Goal: Communication & Community: Answer question/provide support

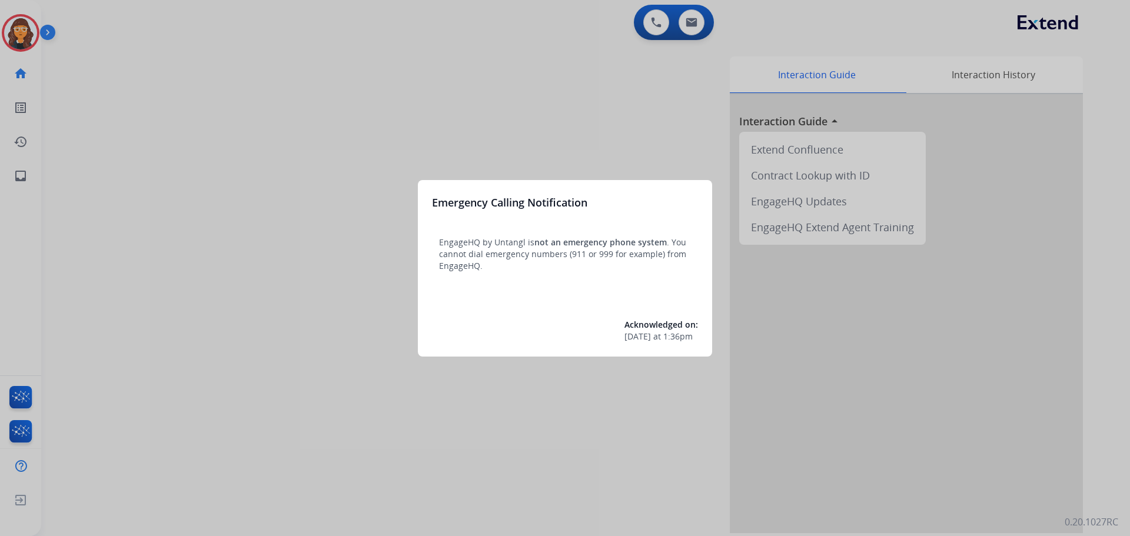
click at [138, 197] on div at bounding box center [565, 268] width 1130 height 536
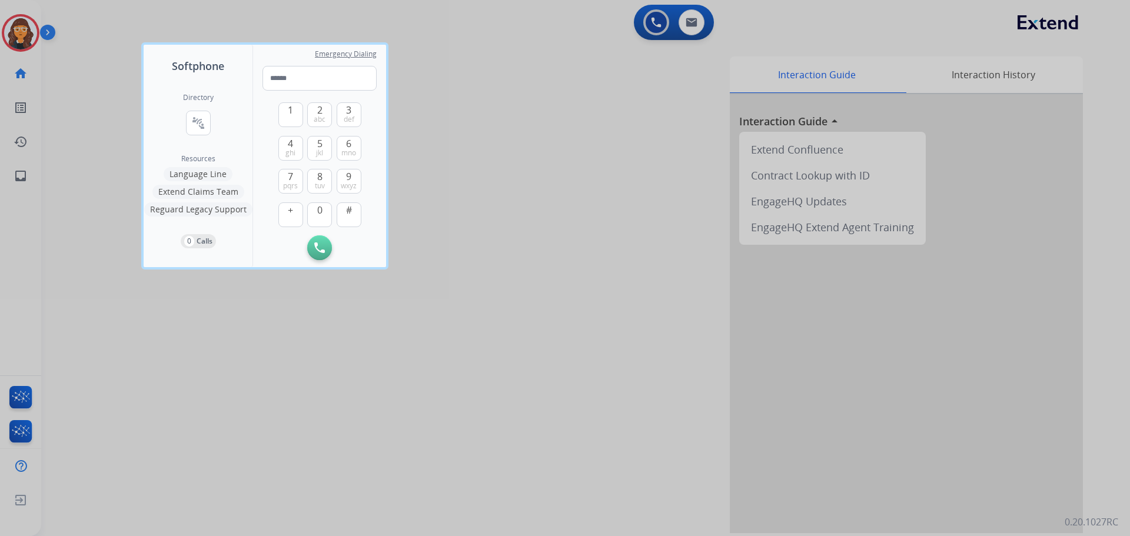
click at [91, 130] on div at bounding box center [565, 268] width 1130 height 536
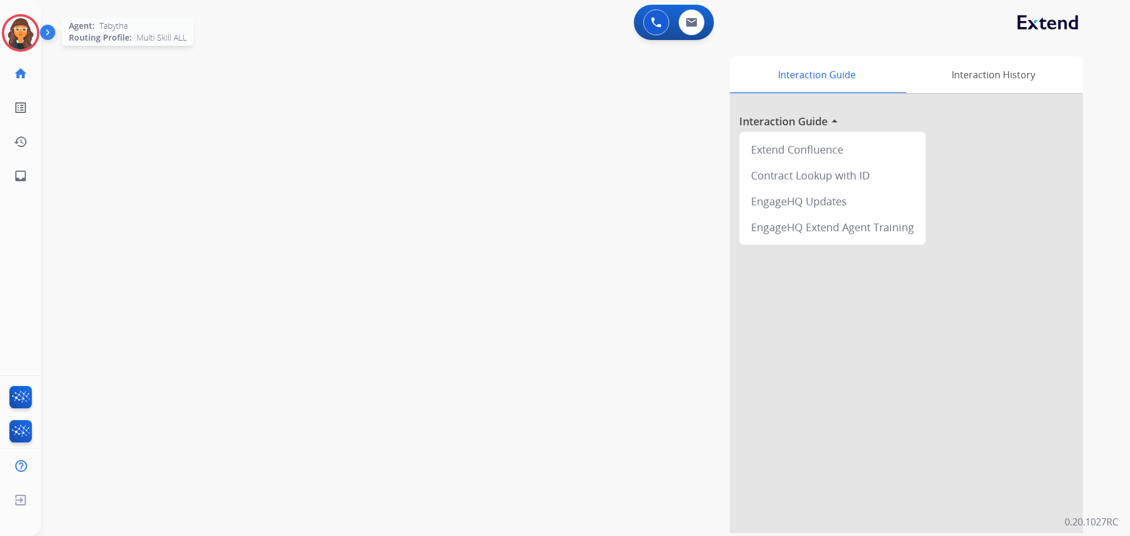
click at [17, 29] on img at bounding box center [20, 32] width 33 height 33
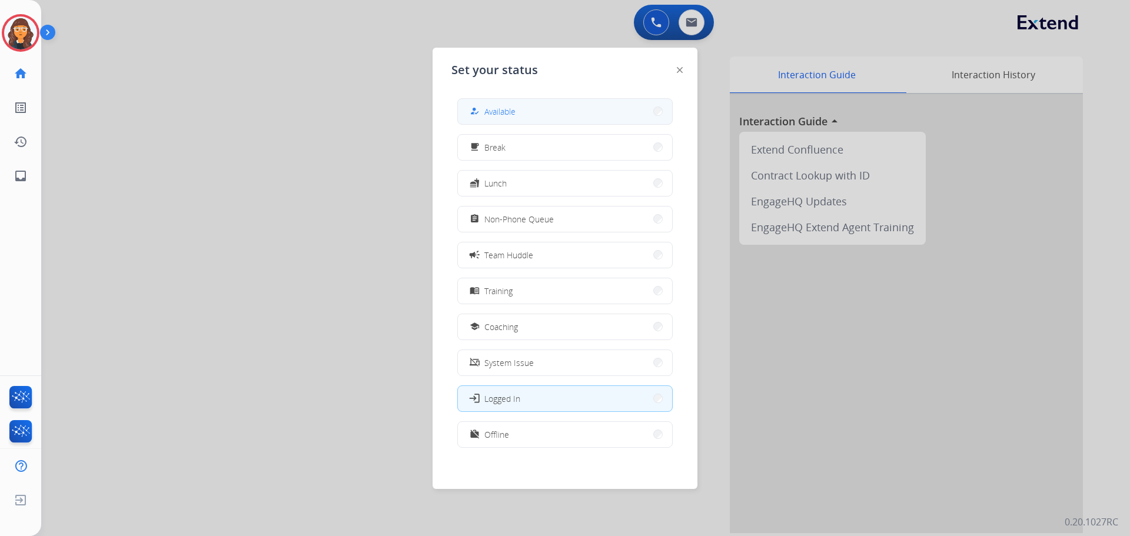
click at [506, 111] on span "Available" at bounding box center [499, 111] width 31 height 12
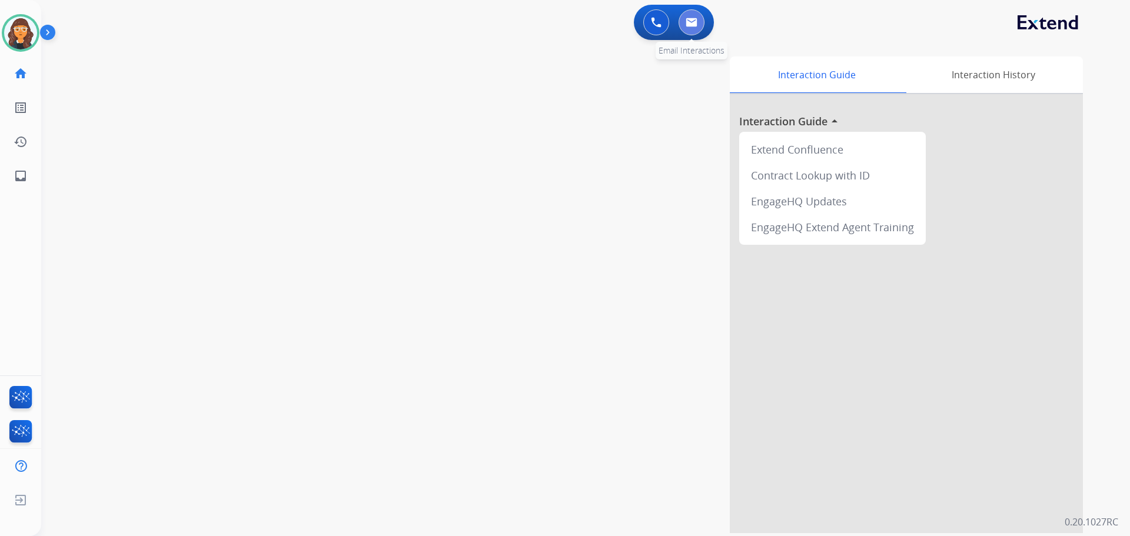
click at [693, 21] on img at bounding box center [692, 22] width 12 height 9
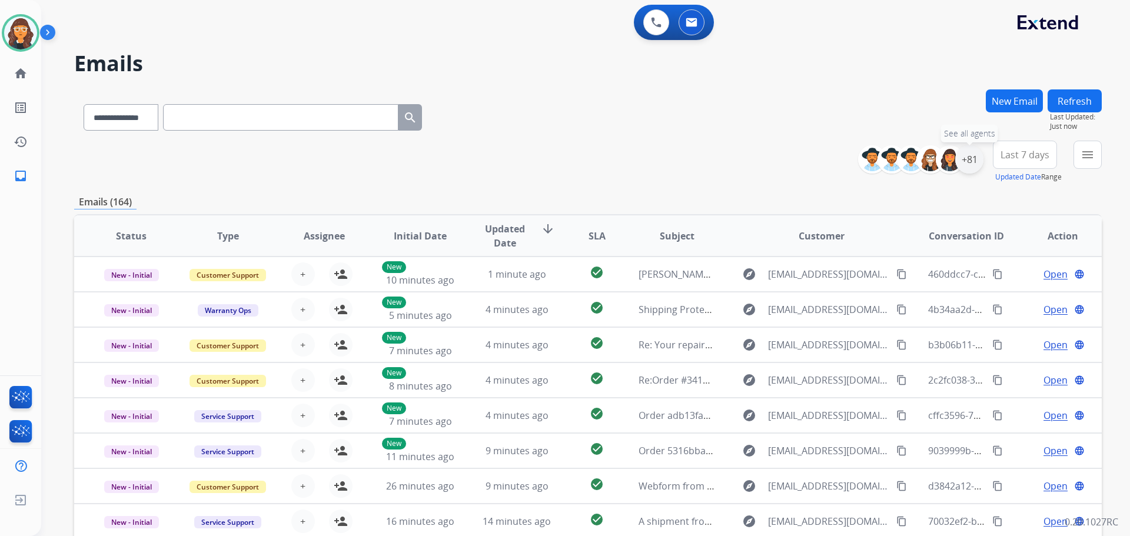
click at [963, 161] on div "+81" at bounding box center [969, 159] width 28 height 28
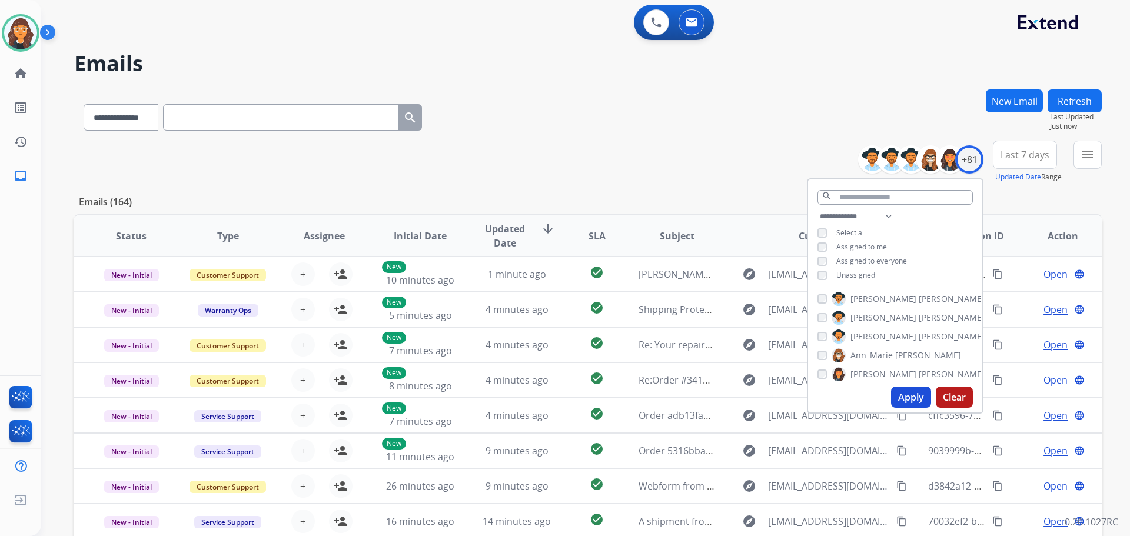
click at [897, 390] on button "Apply" at bounding box center [911, 397] width 40 height 21
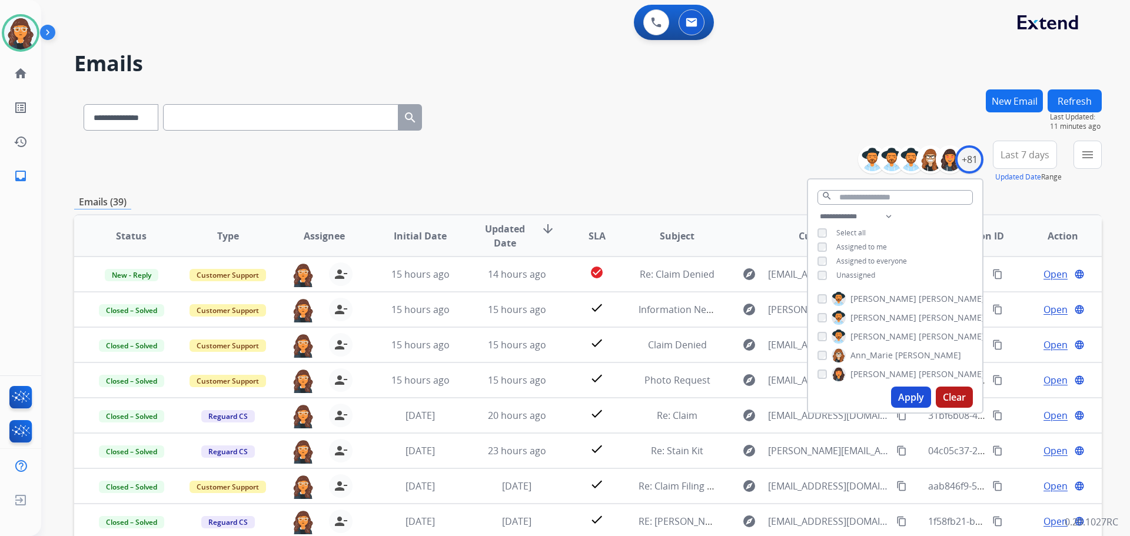
click at [584, 122] on div "**********" at bounding box center [588, 114] width 1028 height 51
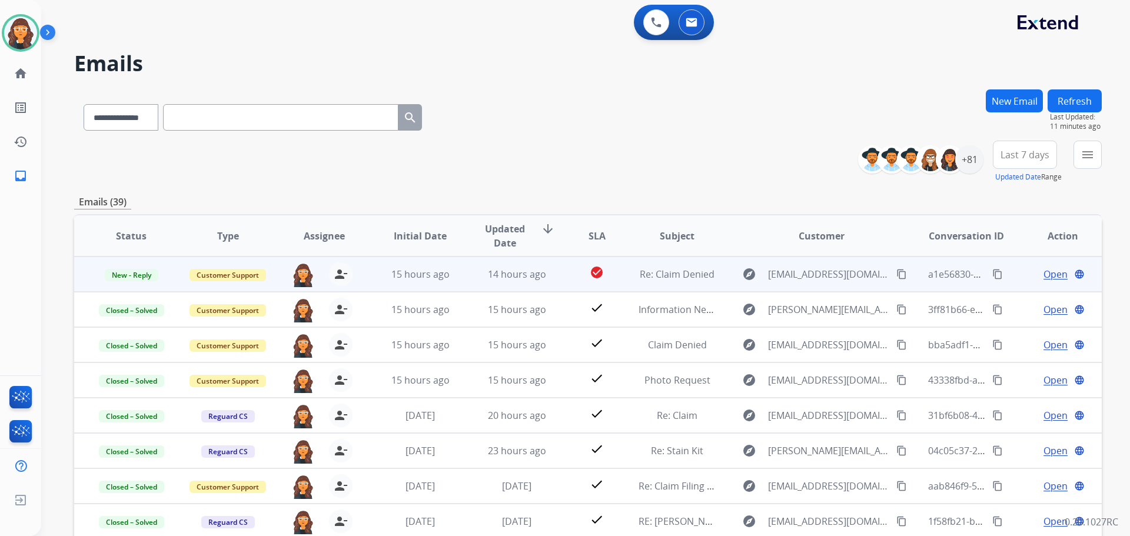
click at [1044, 271] on span "Open" at bounding box center [1056, 274] width 24 height 14
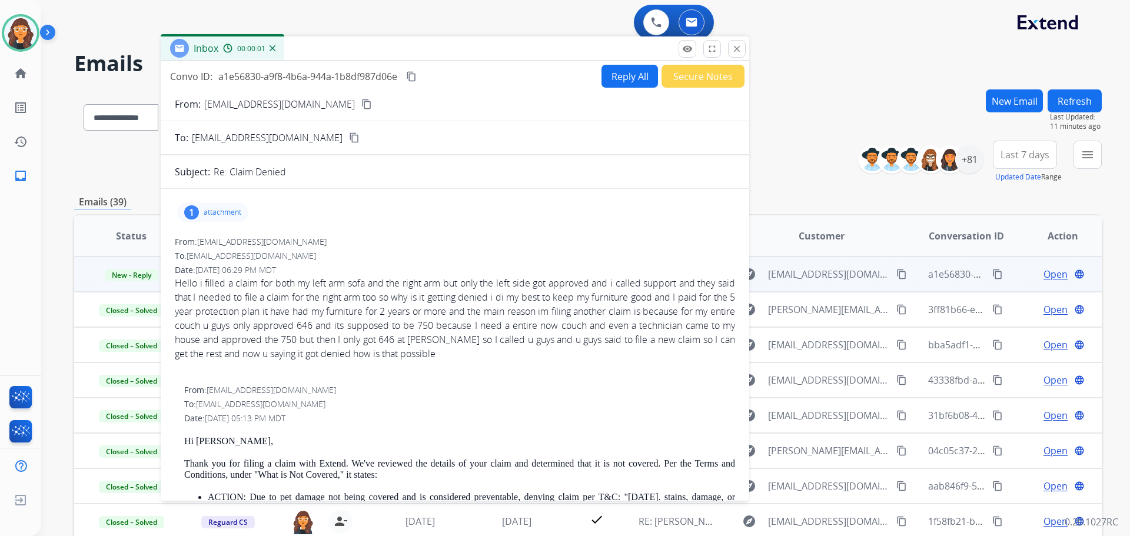
drag, startPoint x: 783, startPoint y: 89, endPoint x: 442, endPoint y: 44, distance: 343.8
click at [442, 44] on div "Inbox 00:00:01" at bounding box center [455, 48] width 589 height 25
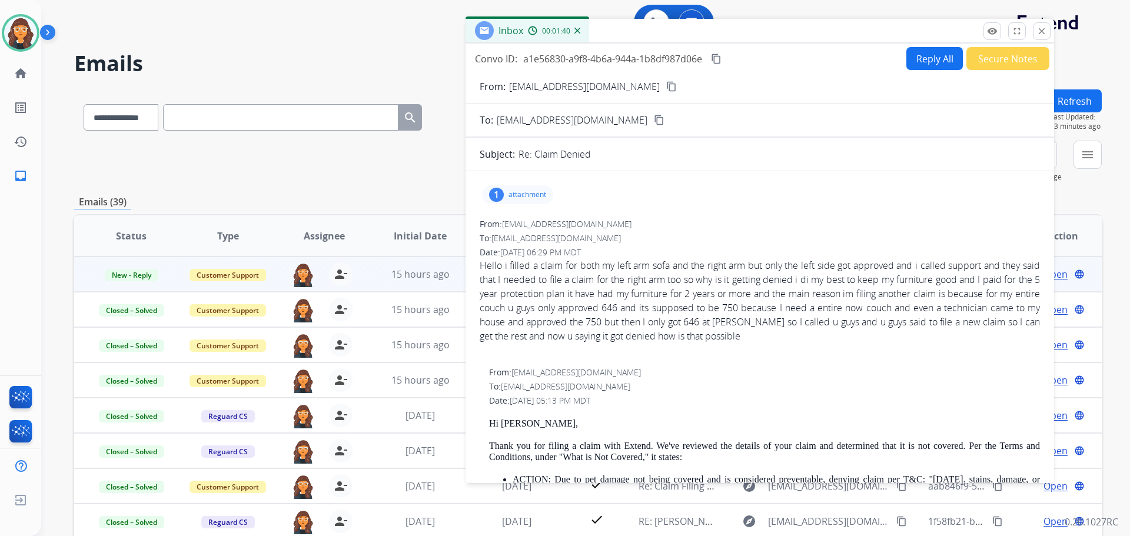
drag, startPoint x: 573, startPoint y: 51, endPoint x: 671, endPoint y: 29, distance: 100.7
click at [673, 27] on div "Inbox 00:01:40" at bounding box center [760, 31] width 589 height 25
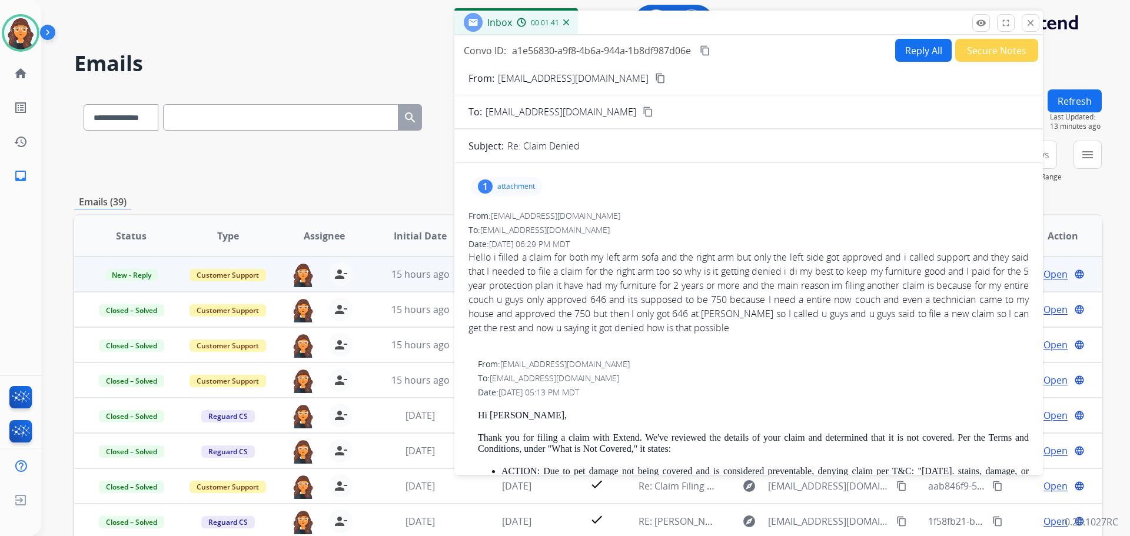
click at [507, 185] on p "attachment" at bounding box center [516, 186] width 38 height 9
click at [125, 114] on select "**********" at bounding box center [121, 117] width 74 height 26
select select "**********"
click at [84, 104] on select "**********" at bounding box center [121, 117] width 74 height 26
click at [534, 80] on p "[EMAIL_ADDRESS][DOMAIN_NAME]" at bounding box center [573, 78] width 151 height 14
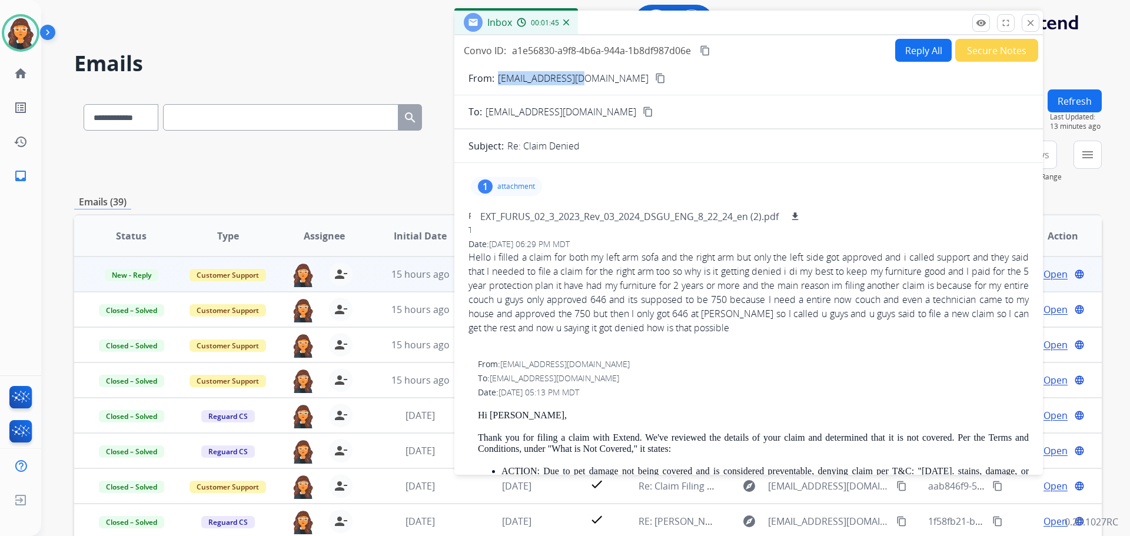
click at [534, 81] on p "[EMAIL_ADDRESS][DOMAIN_NAME]" at bounding box center [573, 78] width 151 height 14
click at [534, 82] on p "[EMAIL_ADDRESS][DOMAIN_NAME]" at bounding box center [573, 78] width 151 height 14
click at [542, 78] on p "[EMAIL_ADDRESS][DOMAIN_NAME]" at bounding box center [573, 78] width 151 height 14
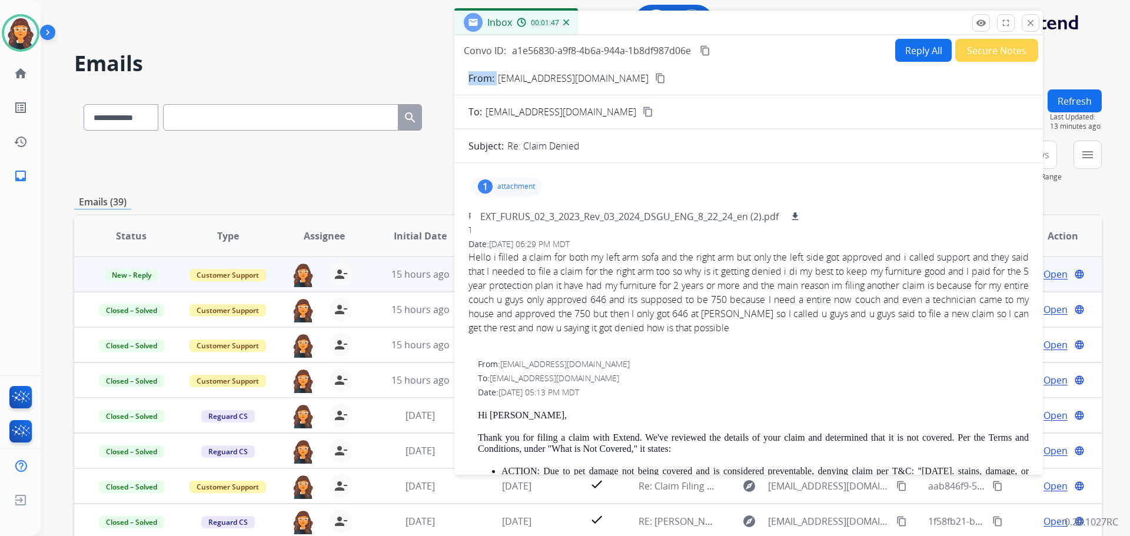
copy p "From:"
click at [373, 119] on input "text" at bounding box center [280, 117] width 235 height 26
paste input "**********"
type input "**********"
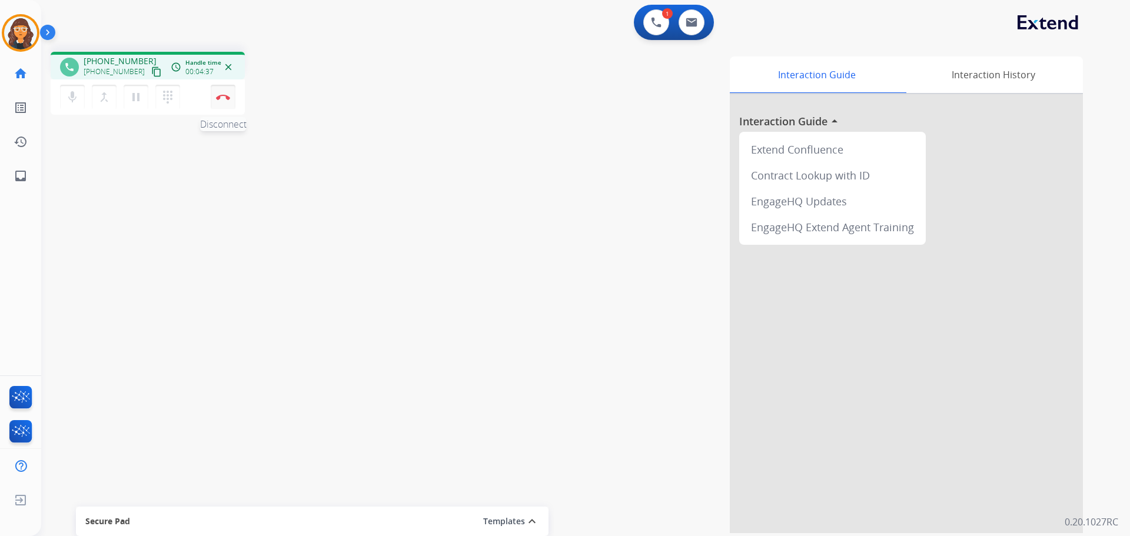
click at [222, 94] on button "Disconnect" at bounding box center [223, 97] width 25 height 25
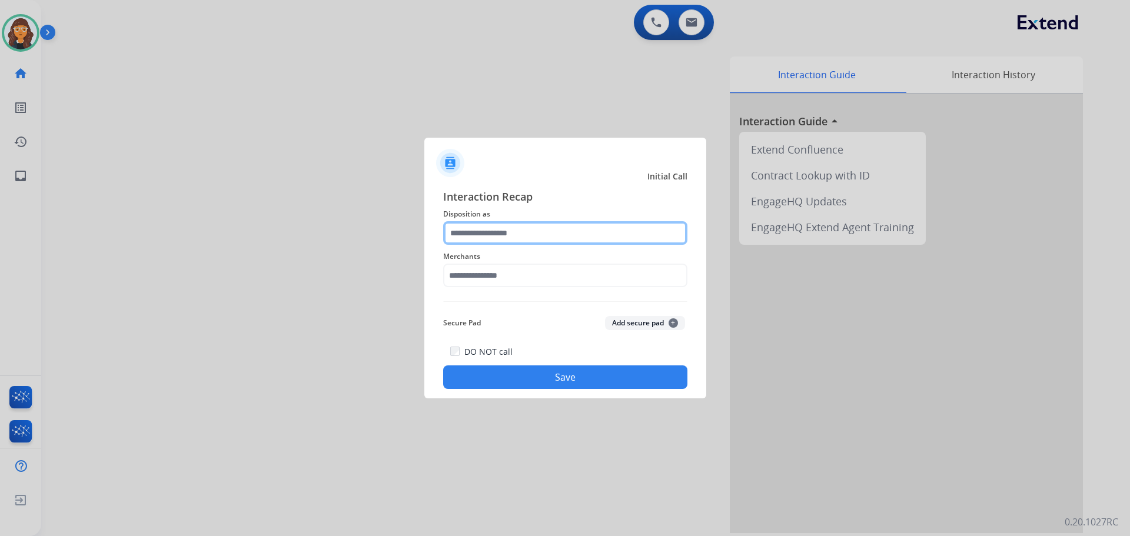
click at [540, 242] on input "text" at bounding box center [565, 233] width 244 height 24
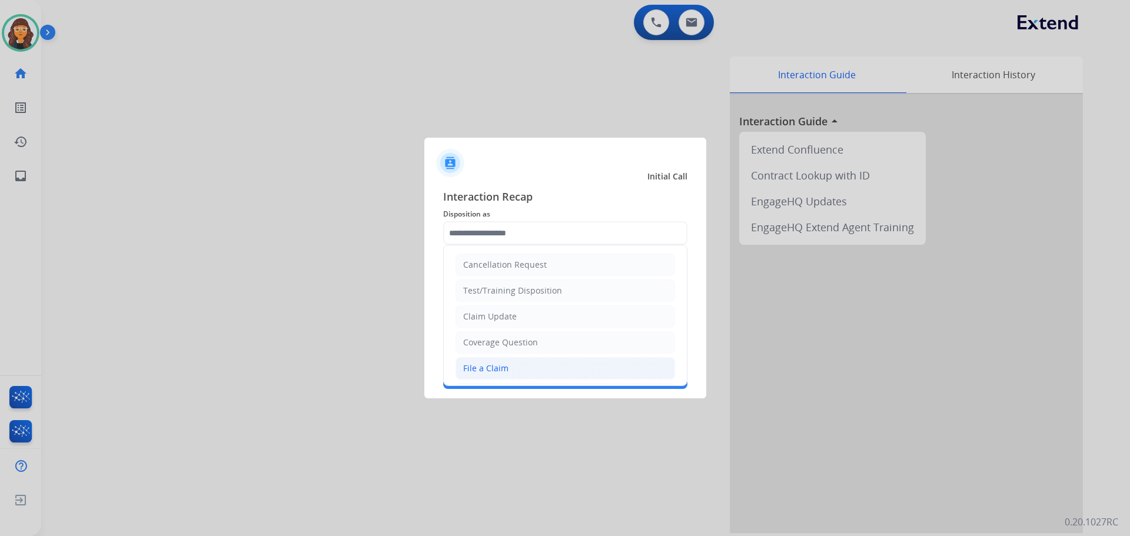
click at [496, 370] on div "File a Claim" at bounding box center [485, 369] width 45 height 12
type input "**********"
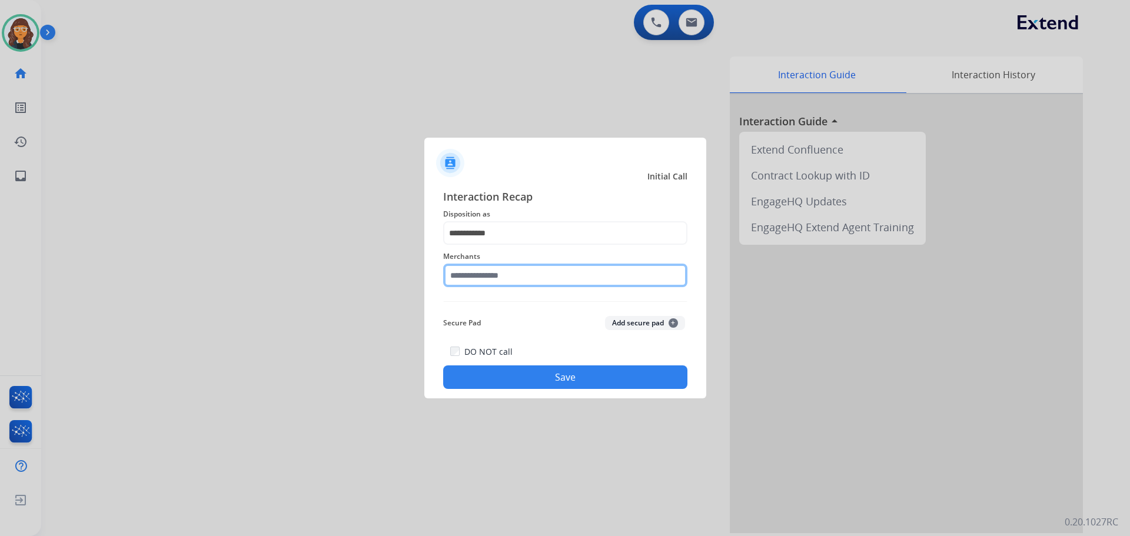
click at [477, 277] on input "text" at bounding box center [565, 276] width 244 height 24
click at [507, 277] on input "text" at bounding box center [565, 276] width 244 height 24
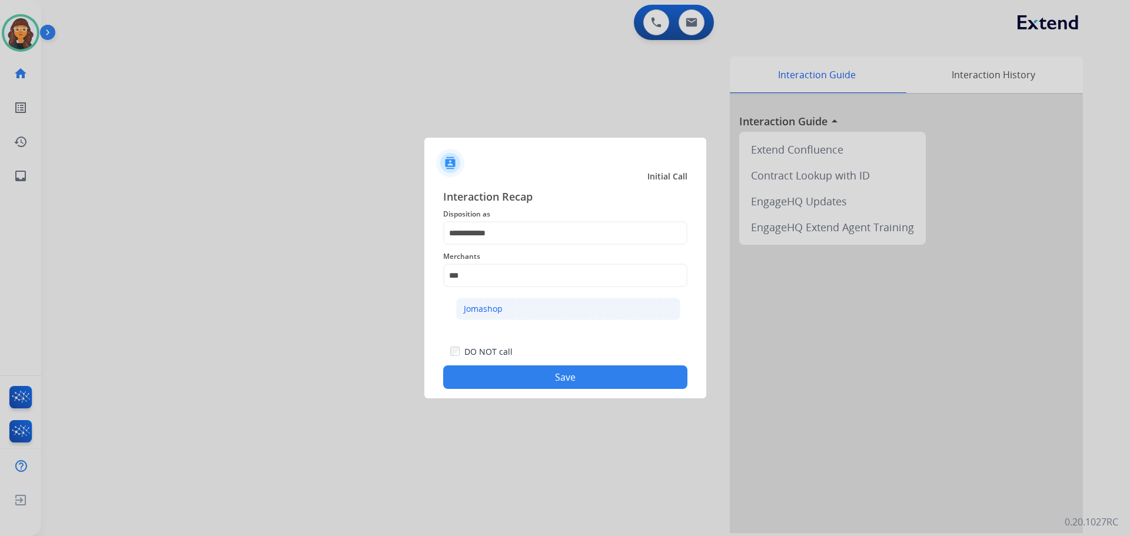
click at [488, 306] on div "Jomashop" at bounding box center [483, 309] width 39 height 12
type input "********"
click at [473, 381] on button "Save" at bounding box center [565, 377] width 244 height 24
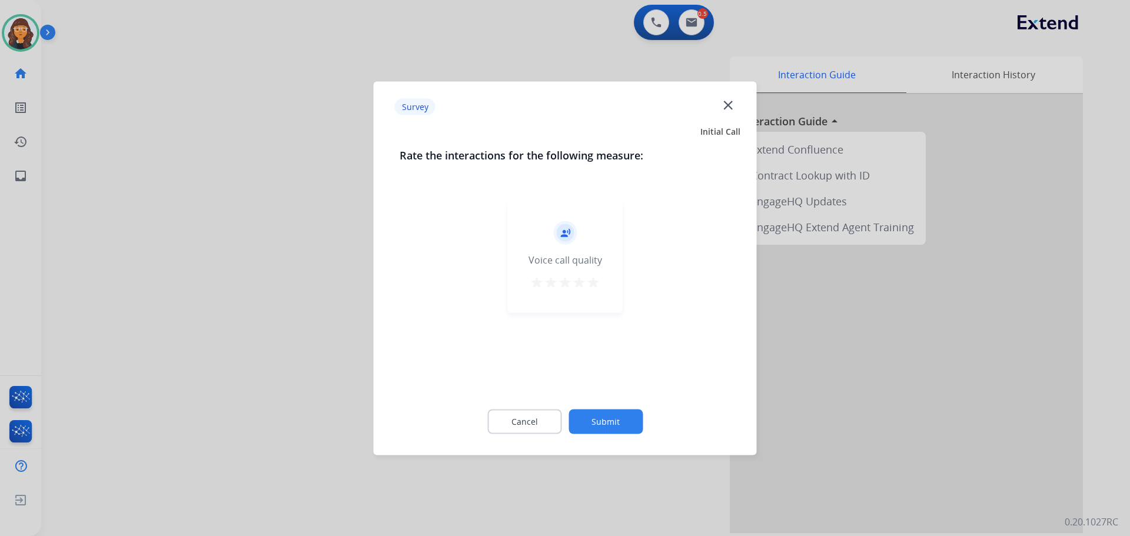
click at [595, 283] on mat-icon "star" at bounding box center [593, 282] width 14 height 14
click at [619, 418] on button "Submit" at bounding box center [606, 421] width 74 height 25
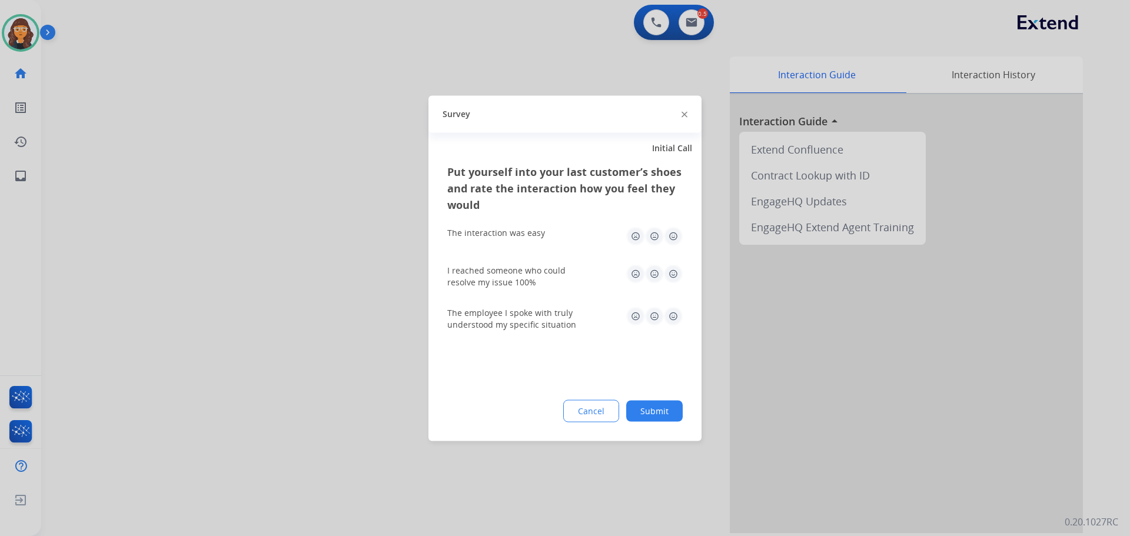
click at [670, 237] on img at bounding box center [673, 236] width 19 height 19
drag, startPoint x: 674, startPoint y: 267, endPoint x: 681, endPoint y: 285, distance: 20.1
click at [676, 267] on img at bounding box center [673, 273] width 19 height 19
drag, startPoint x: 672, startPoint y: 323, endPoint x: 672, endPoint y: 330, distance: 7.1
click at [672, 324] on img at bounding box center [673, 316] width 19 height 19
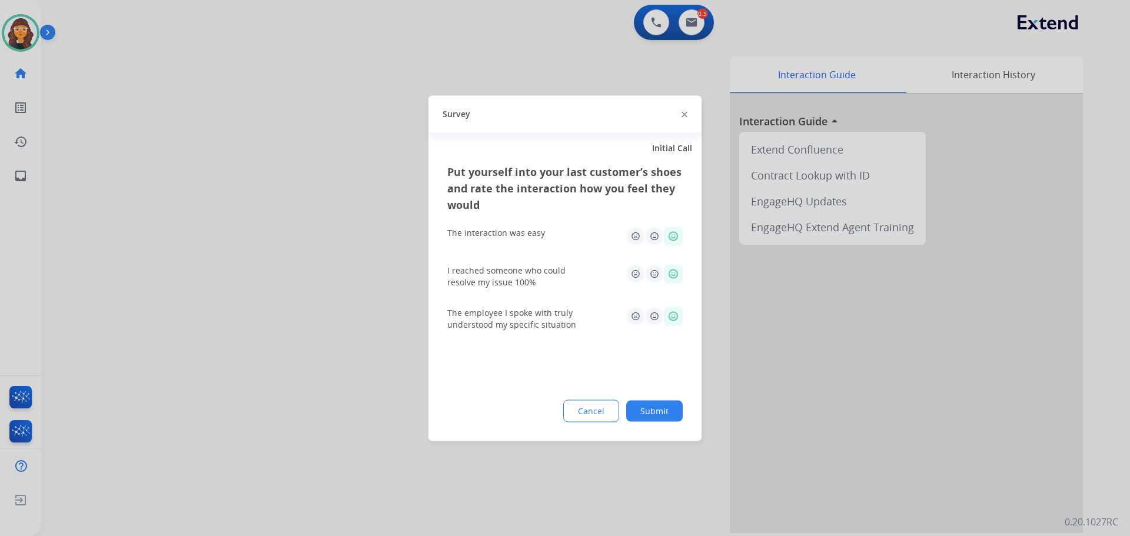
click at [662, 410] on button "Submit" at bounding box center [654, 410] width 57 height 21
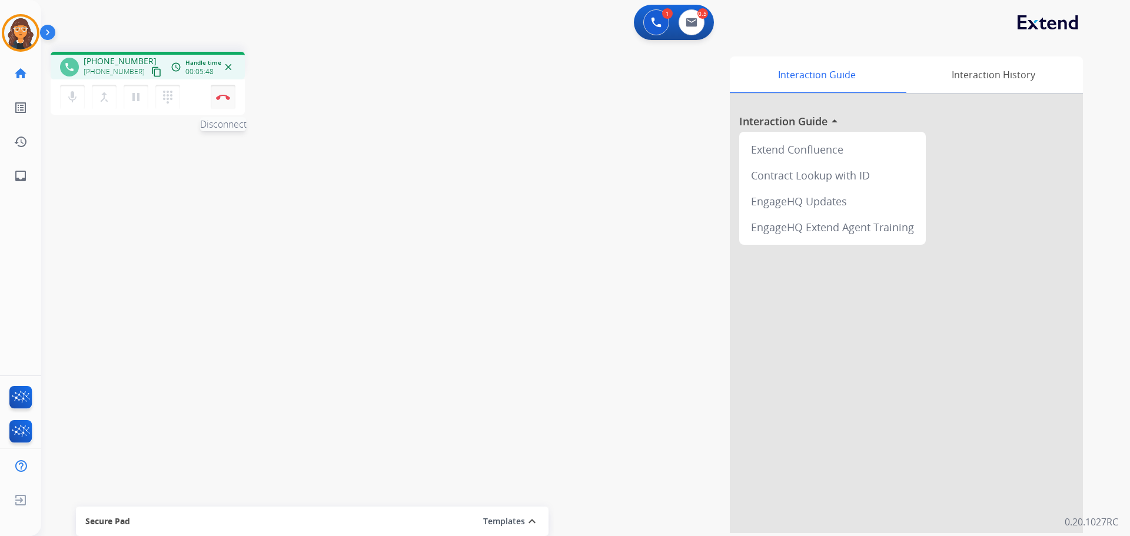
click at [230, 95] on img at bounding box center [223, 97] width 14 height 6
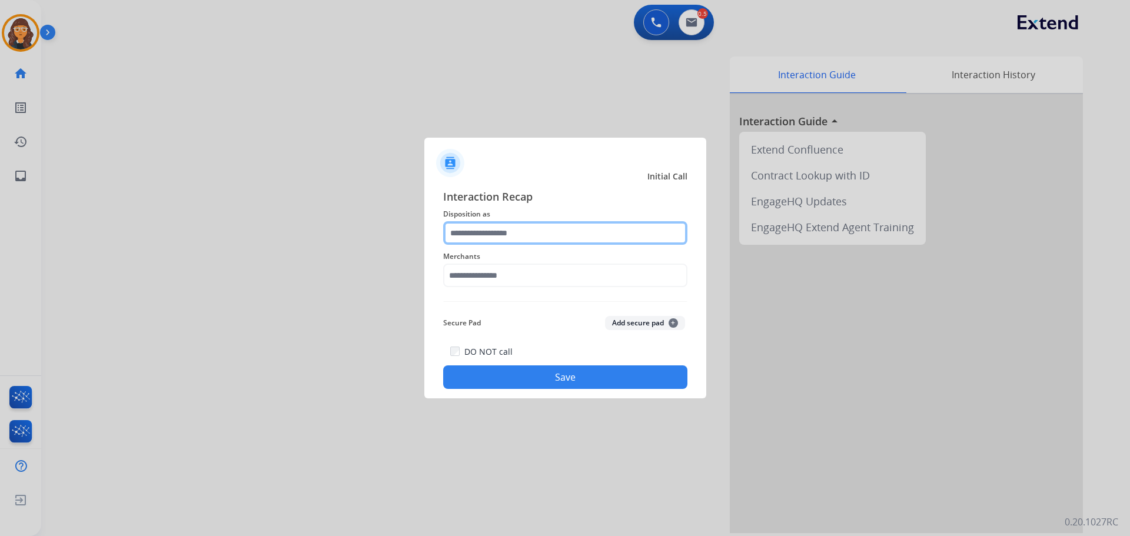
click at [503, 236] on input "text" at bounding box center [565, 233] width 244 height 24
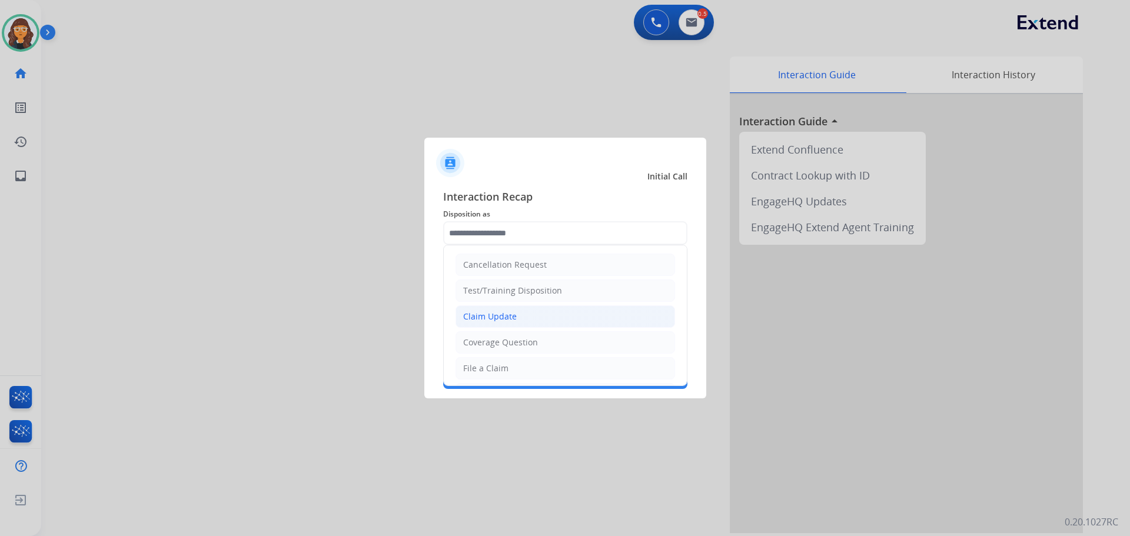
click at [504, 321] on div "Claim Update" at bounding box center [490, 317] width 54 height 12
type input "**********"
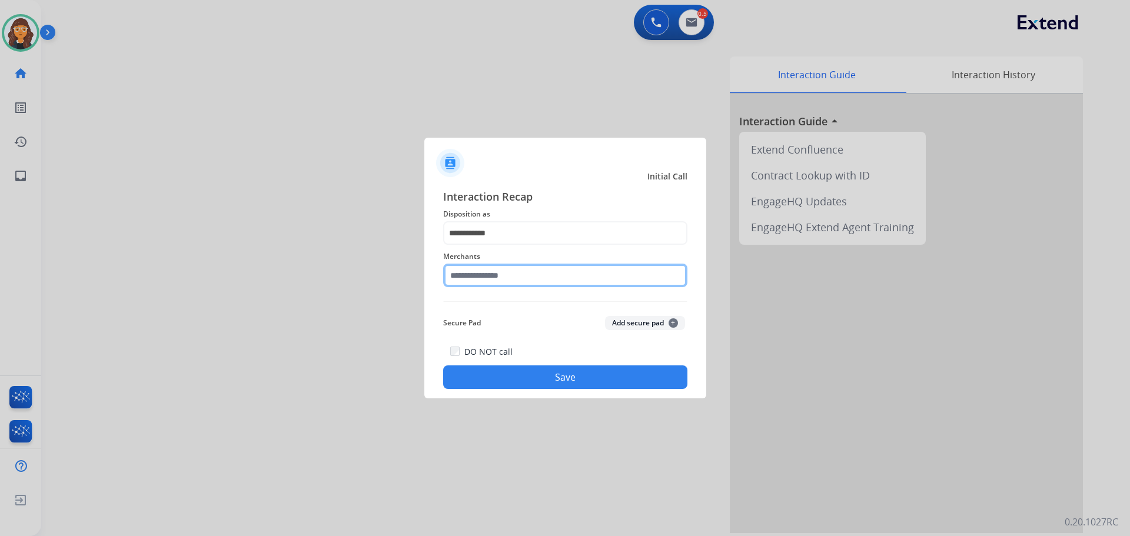
click at [503, 280] on input "text" at bounding box center [565, 276] width 244 height 24
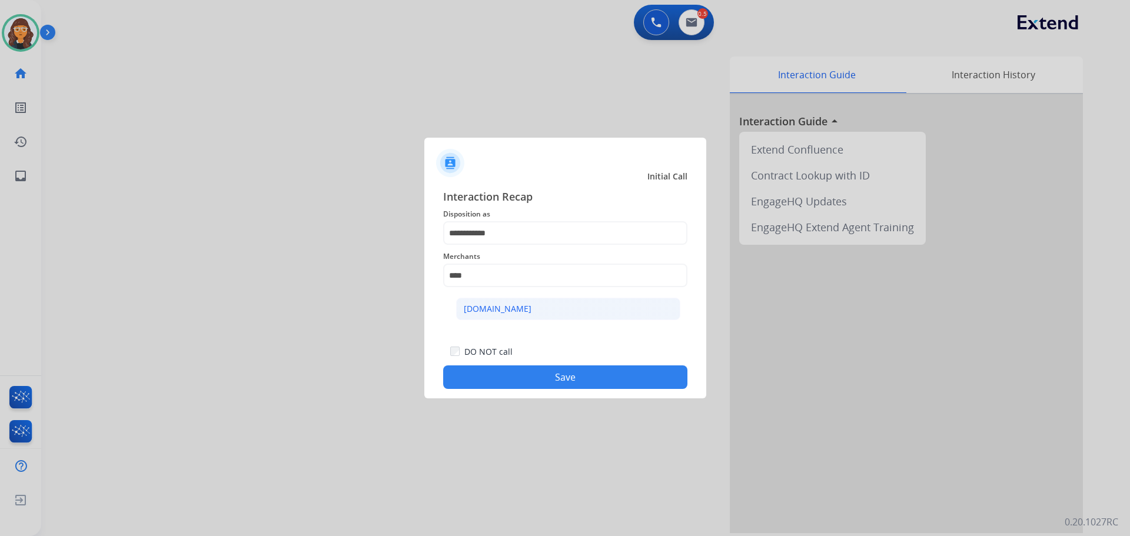
click at [502, 308] on div "[DOMAIN_NAME]" at bounding box center [498, 309] width 68 height 12
type input "**********"
click at [481, 382] on button "Save" at bounding box center [565, 377] width 244 height 24
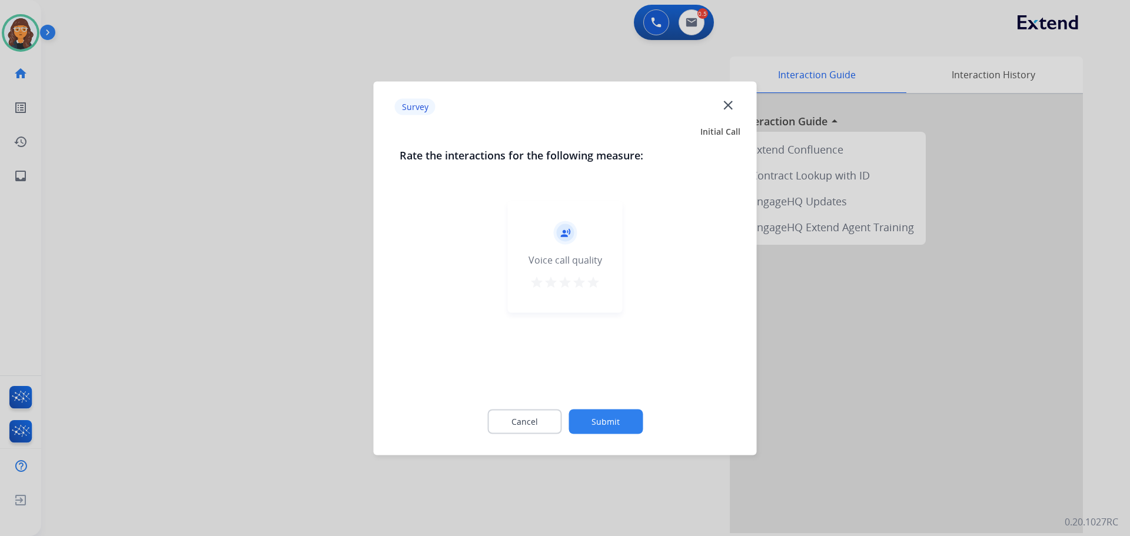
click at [594, 280] on mat-icon "star" at bounding box center [593, 282] width 14 height 14
click at [610, 424] on button "Submit" at bounding box center [606, 421] width 74 height 25
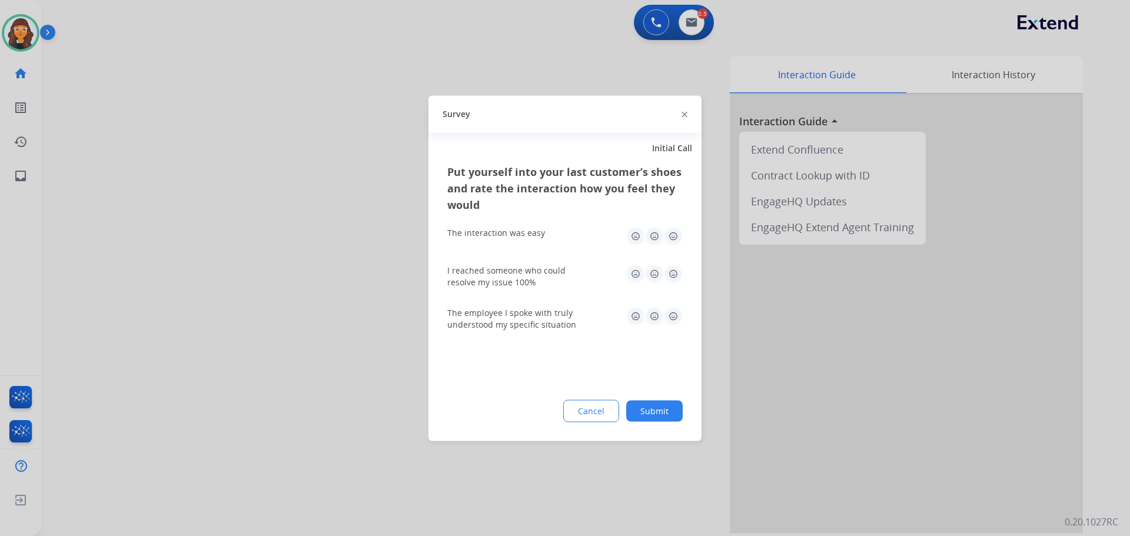
click at [680, 232] on img at bounding box center [673, 236] width 19 height 19
click at [674, 269] on img at bounding box center [673, 273] width 19 height 19
click at [673, 323] on img at bounding box center [673, 316] width 19 height 19
drag, startPoint x: 661, startPoint y: 417, endPoint x: 661, endPoint y: 424, distance: 7.1
click at [661, 420] on button "Submit" at bounding box center [654, 410] width 57 height 21
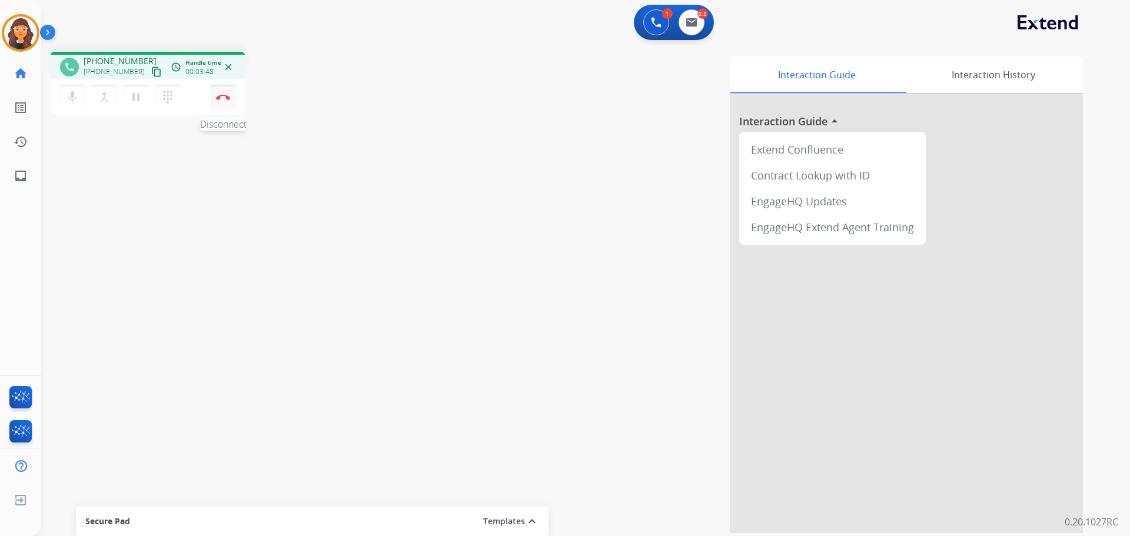
click at [226, 98] on img at bounding box center [223, 97] width 14 height 6
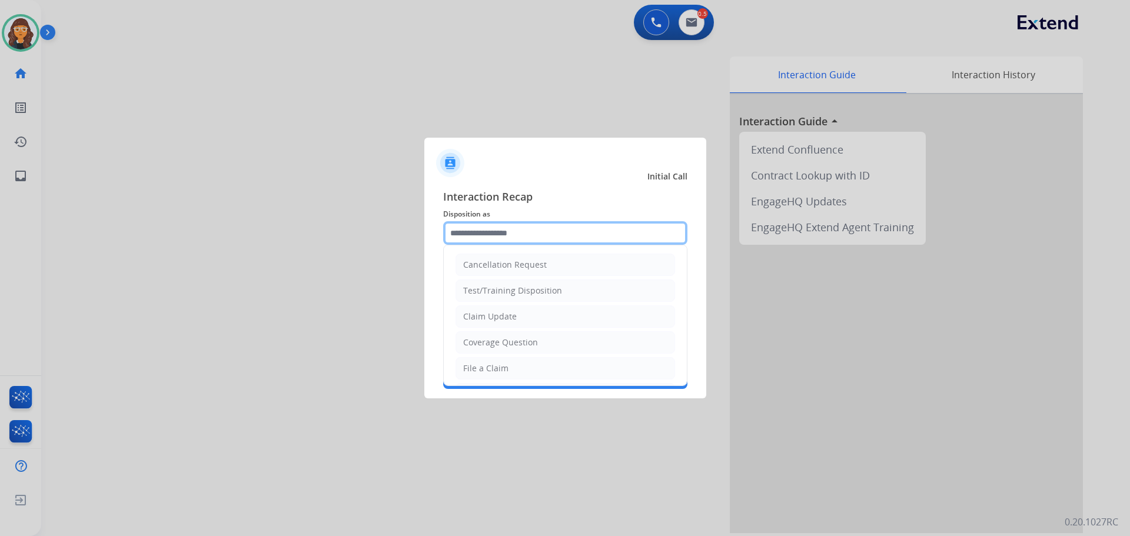
click at [491, 236] on input "text" at bounding box center [565, 233] width 244 height 24
click at [501, 346] on div "Coverage Question" at bounding box center [500, 343] width 75 height 12
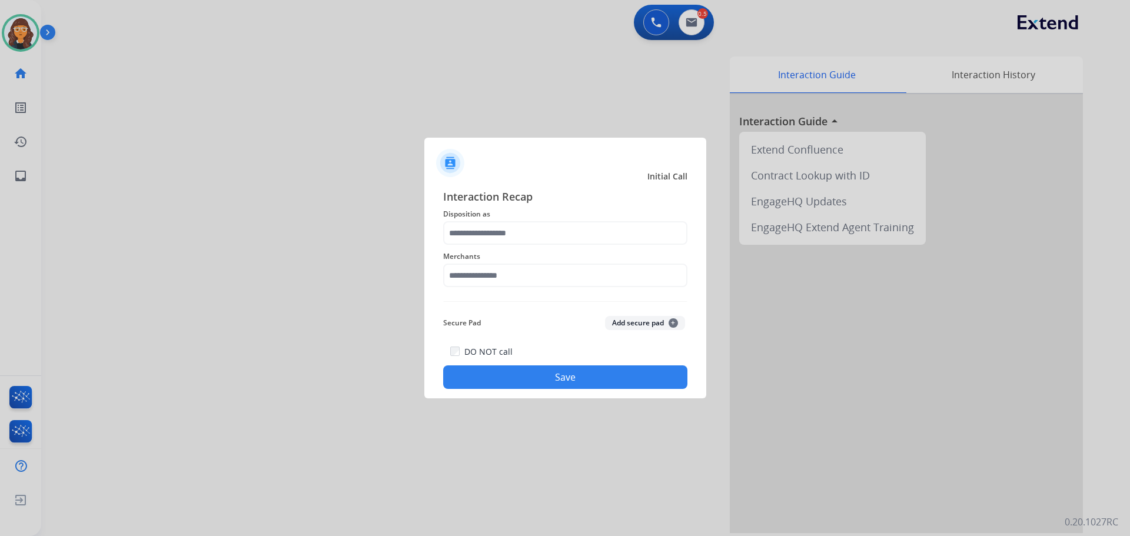
type input "**********"
click at [467, 282] on input "text" at bounding box center [565, 276] width 244 height 24
click at [477, 334] on div "Bestway" at bounding box center [480, 335] width 32 height 12
type input "*******"
click at [501, 379] on button "Save" at bounding box center [565, 377] width 244 height 24
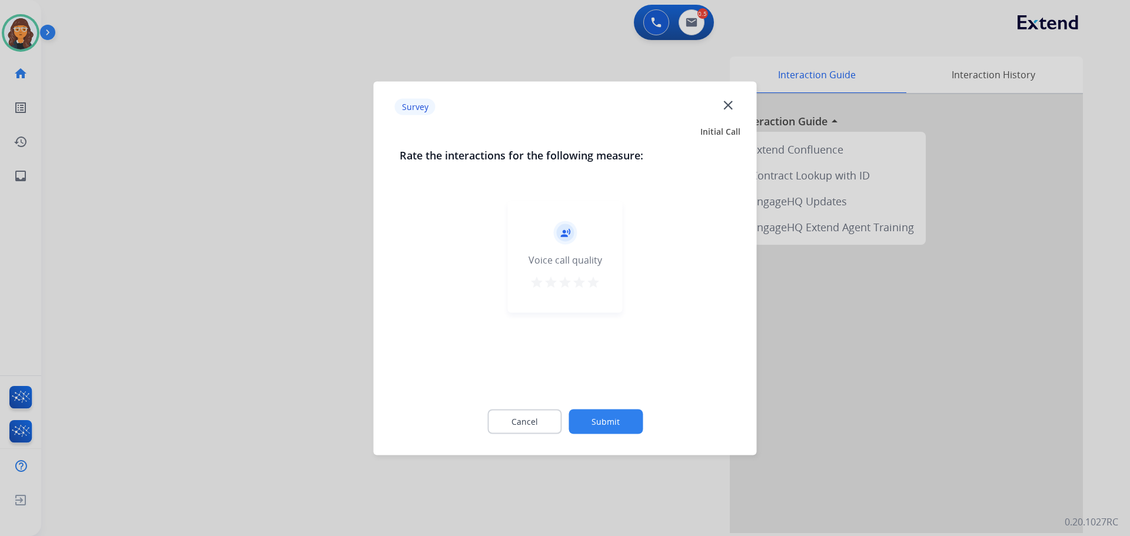
click at [596, 278] on mat-icon "star" at bounding box center [593, 282] width 14 height 14
click at [607, 421] on button "Submit" at bounding box center [606, 421] width 74 height 25
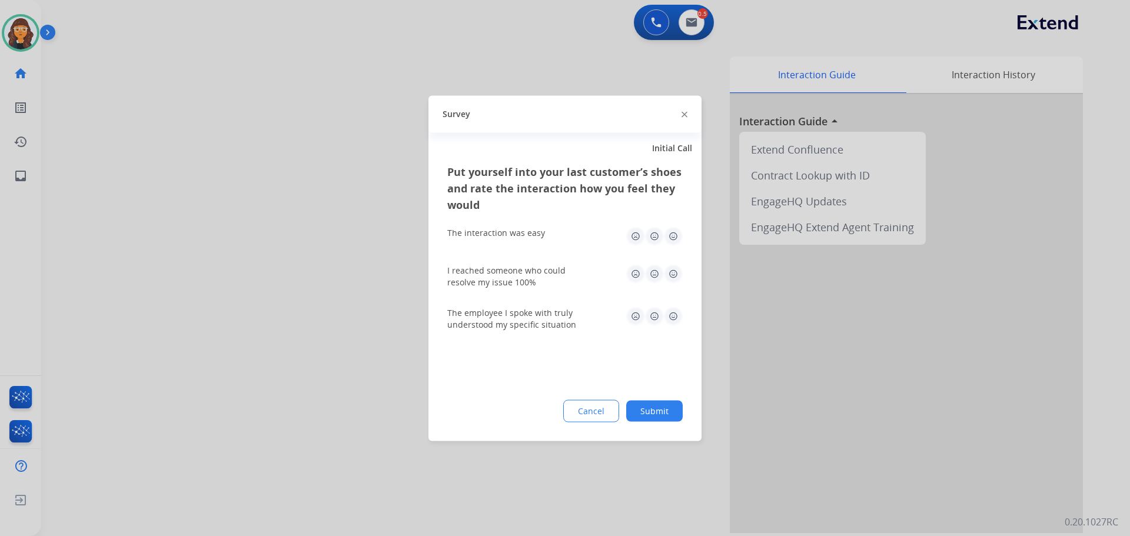
click at [667, 230] on img at bounding box center [673, 236] width 19 height 19
click at [675, 272] on img at bounding box center [673, 273] width 19 height 19
click at [675, 318] on img at bounding box center [673, 316] width 19 height 19
click at [665, 415] on button "Submit" at bounding box center [654, 410] width 57 height 21
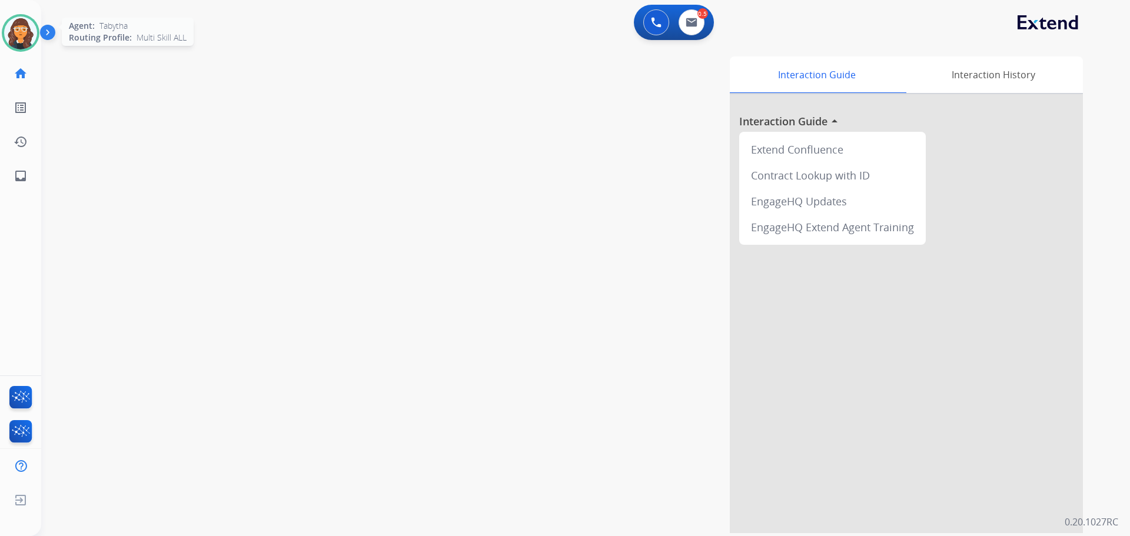
click at [22, 36] on img at bounding box center [20, 32] width 33 height 33
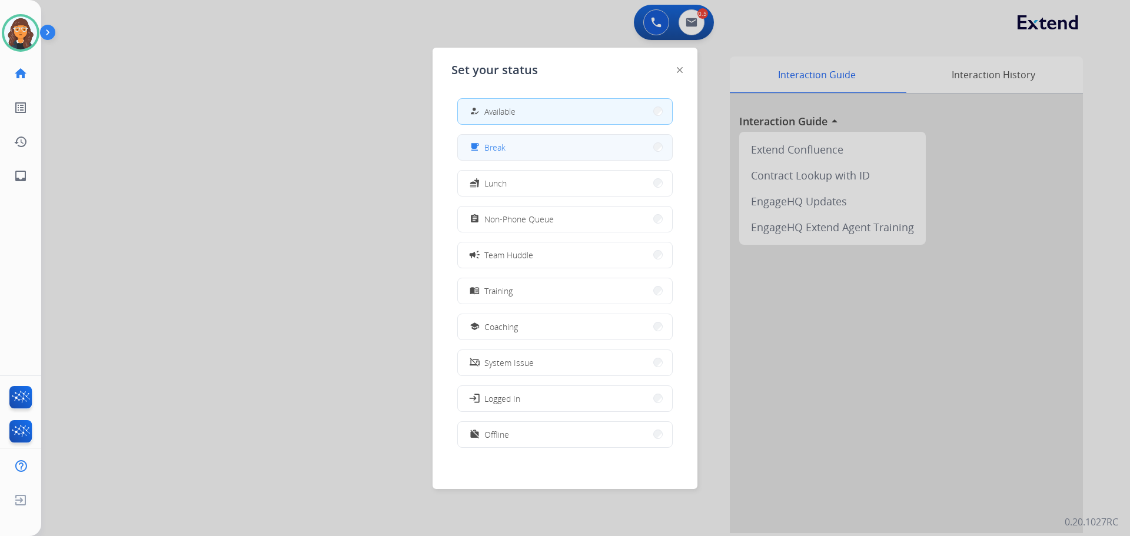
click at [511, 148] on button "free_breakfast Break" at bounding box center [565, 147] width 214 height 25
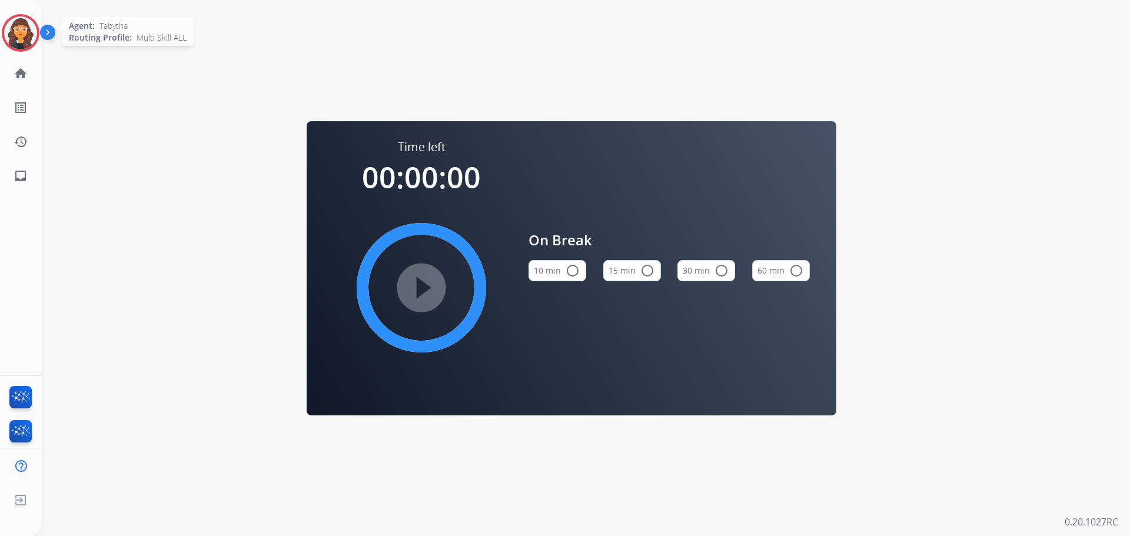
click at [26, 37] on img at bounding box center [20, 32] width 33 height 33
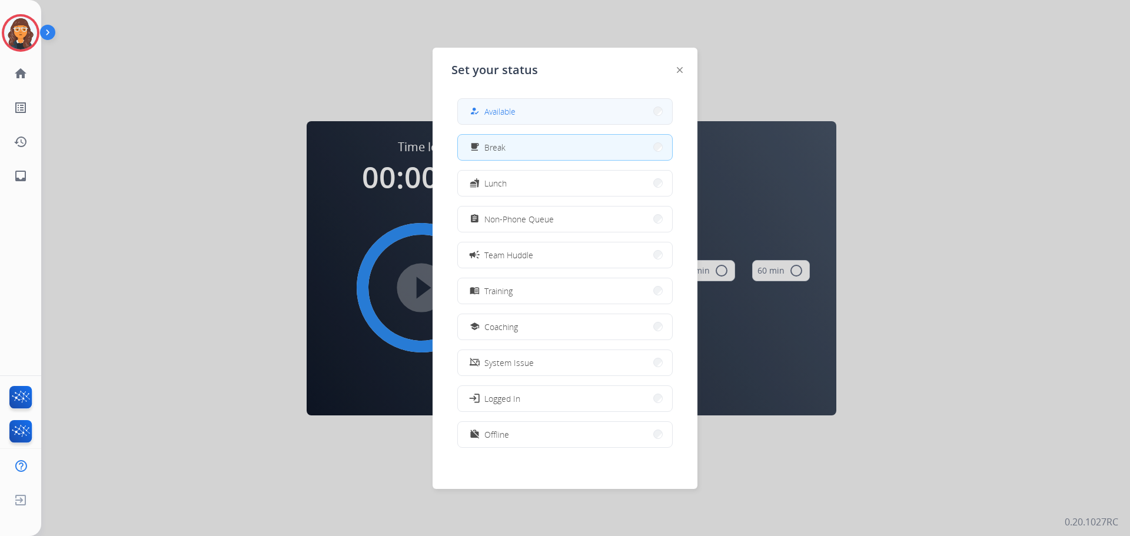
click at [577, 114] on button "how_to_reg Available" at bounding box center [565, 111] width 214 height 25
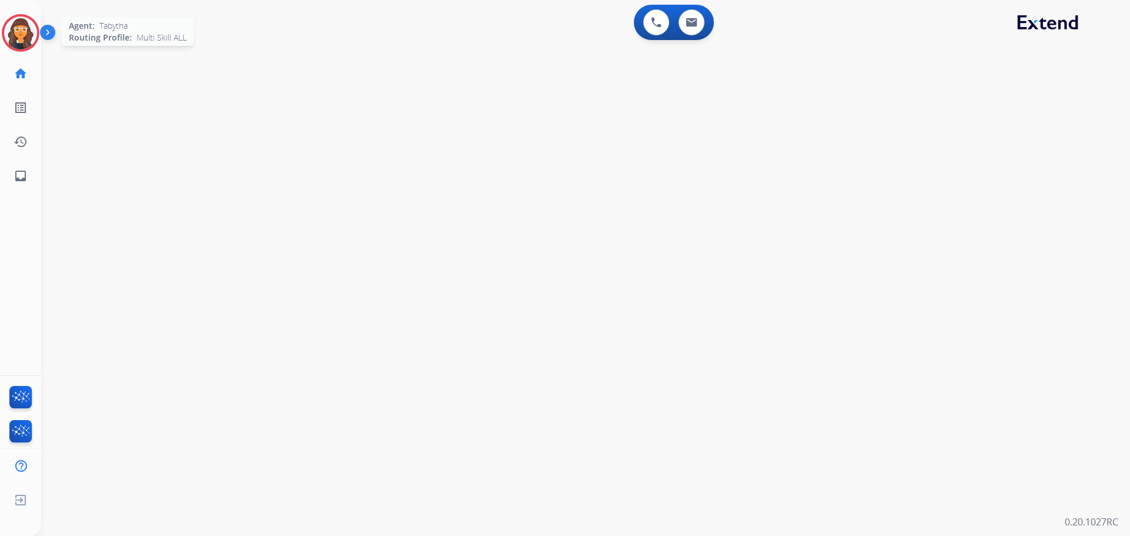
drag, startPoint x: 12, startPoint y: 33, endPoint x: 24, endPoint y: 45, distance: 17.1
click at [12, 33] on img at bounding box center [20, 32] width 33 height 33
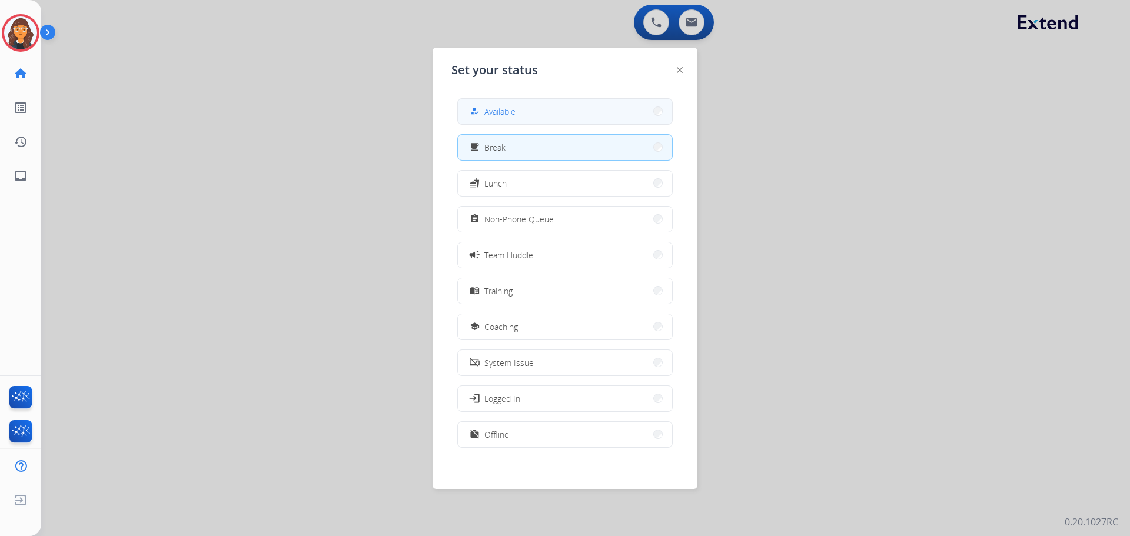
click at [556, 105] on button "how_to_reg Available" at bounding box center [565, 111] width 214 height 25
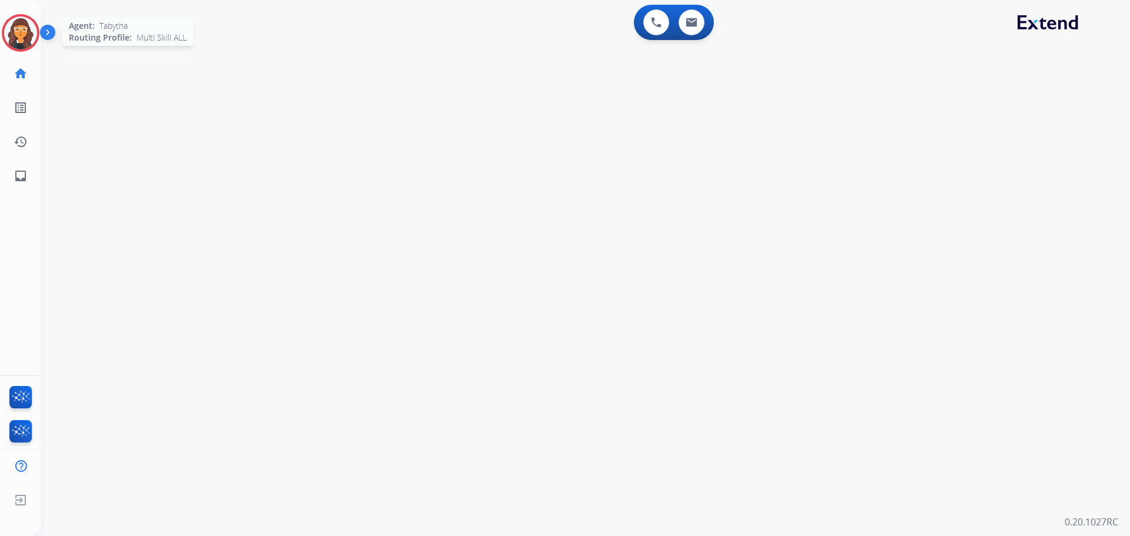
click at [25, 33] on img at bounding box center [20, 32] width 33 height 33
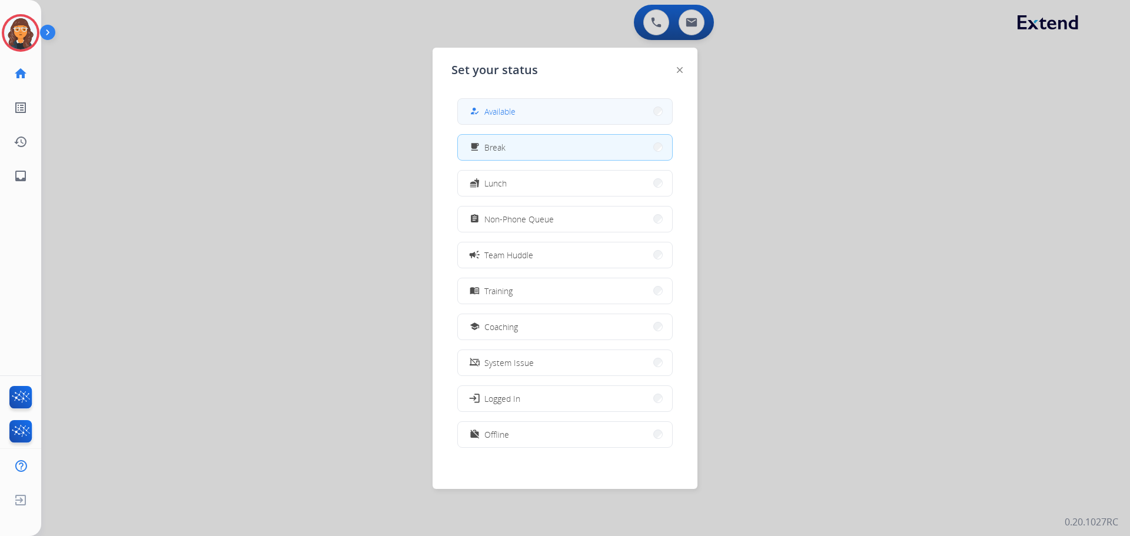
click at [514, 107] on span "Available" at bounding box center [499, 111] width 31 height 12
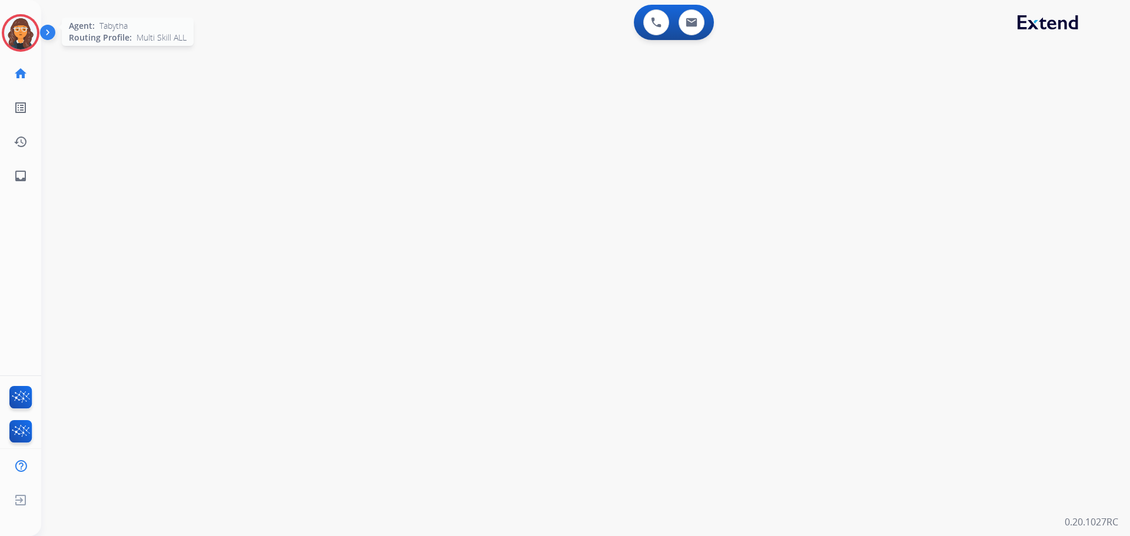
click at [21, 32] on img at bounding box center [20, 32] width 33 height 33
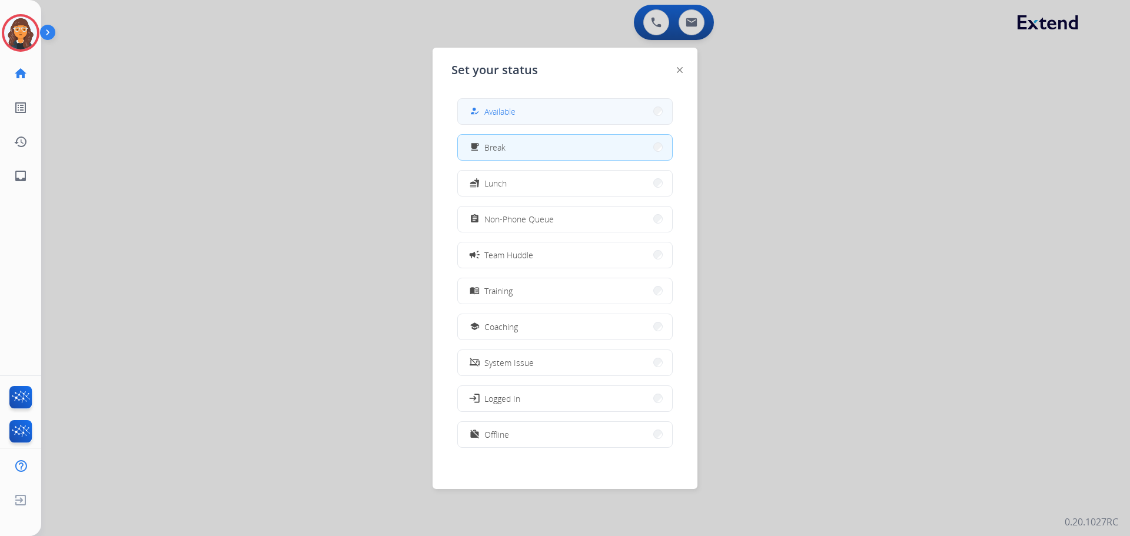
click at [547, 114] on button "how_to_reg Available" at bounding box center [565, 111] width 214 height 25
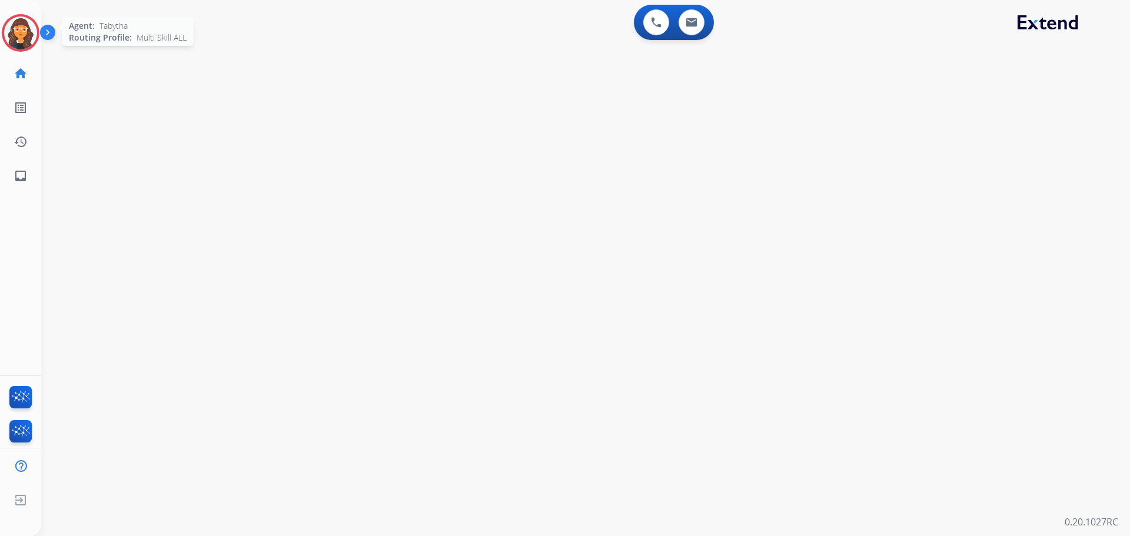
click at [19, 41] on img at bounding box center [20, 32] width 33 height 33
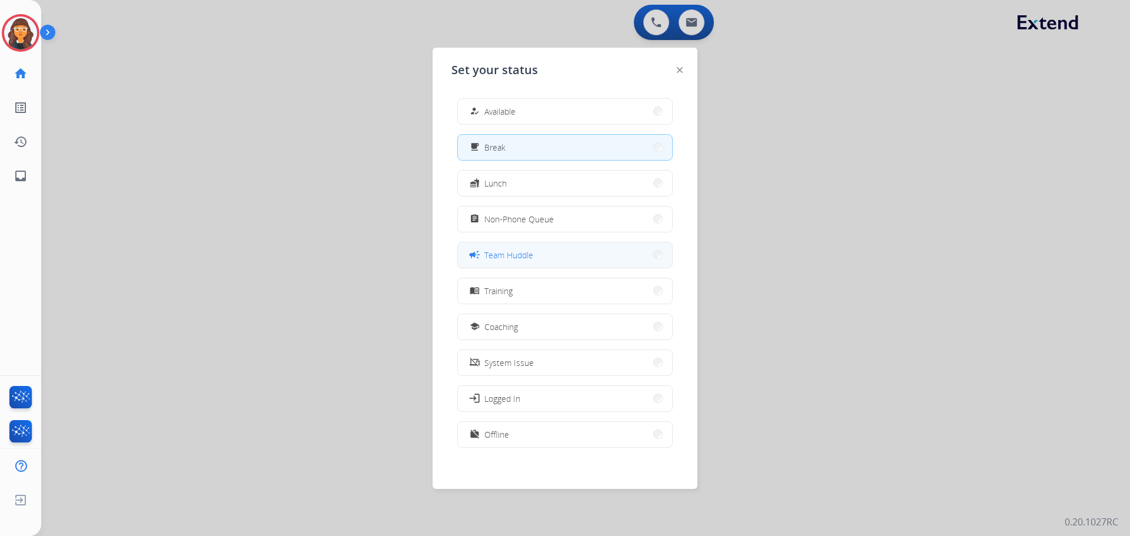
click at [527, 260] on span "Team Huddle" at bounding box center [508, 255] width 49 height 12
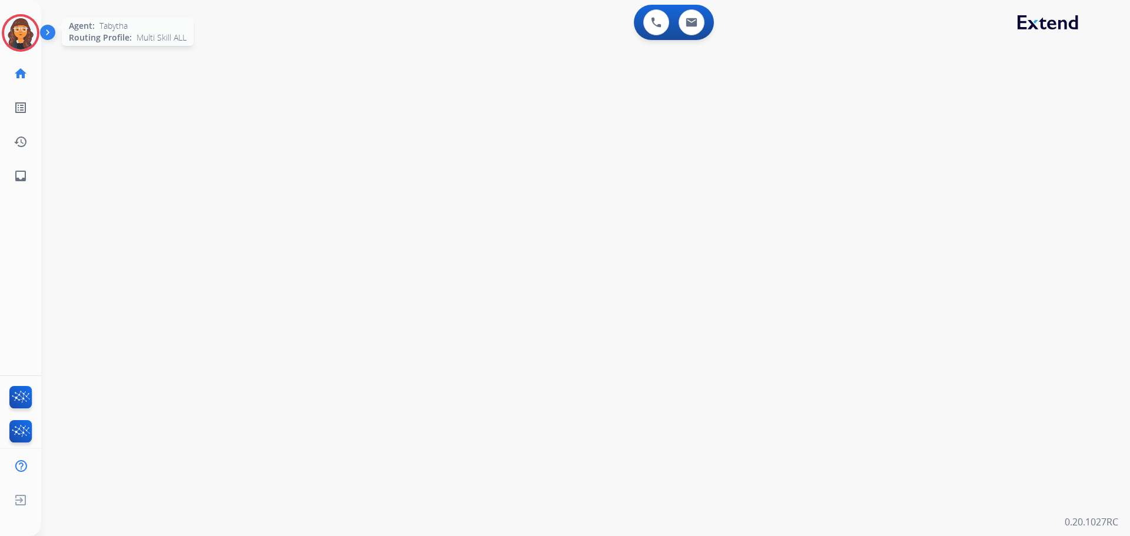
click at [10, 34] on img at bounding box center [20, 32] width 33 height 33
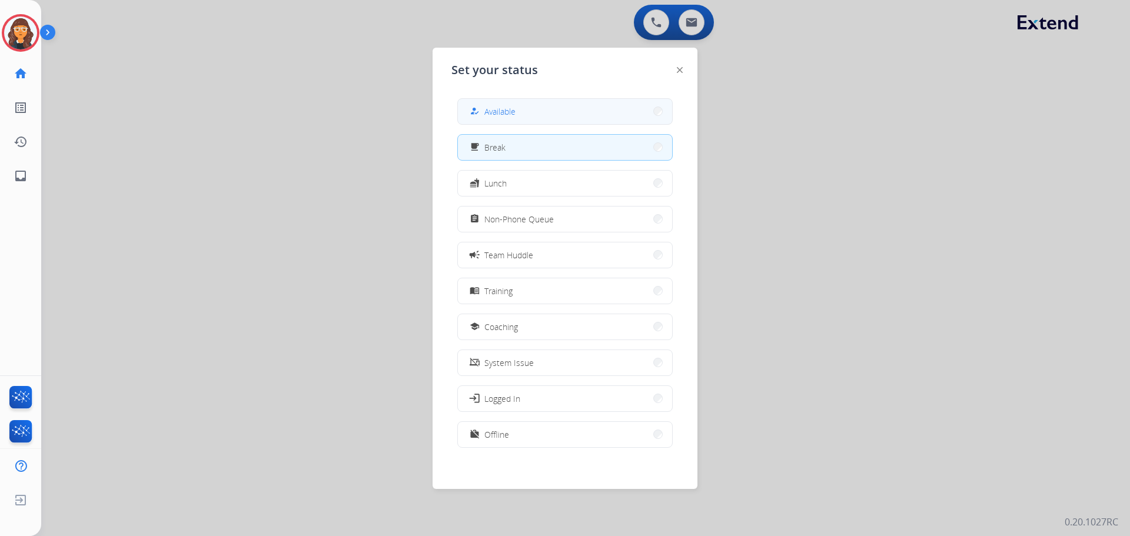
click at [522, 111] on button "how_to_reg Available" at bounding box center [565, 111] width 214 height 25
